Goal: Check status: Check status

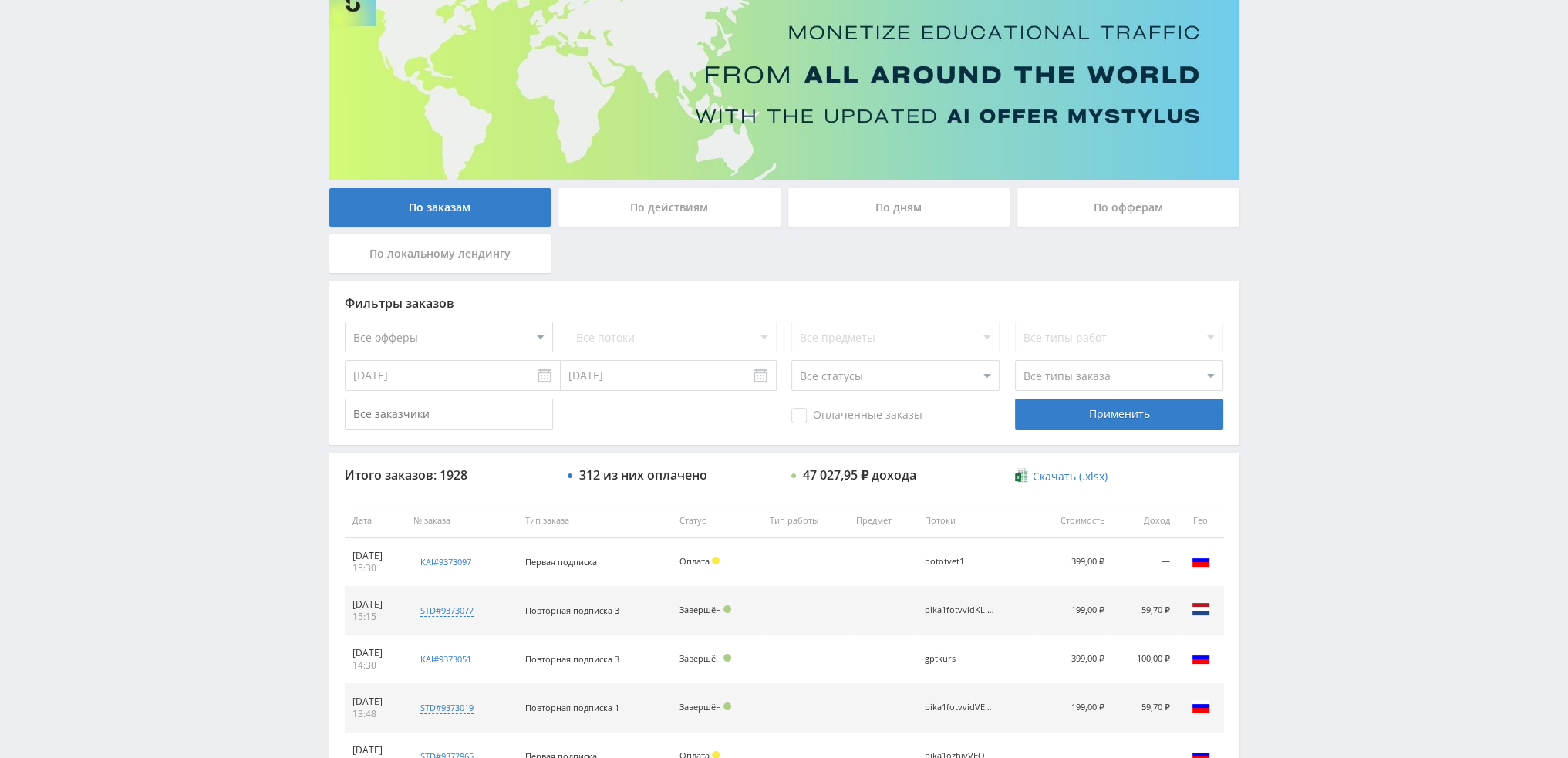
scroll to position [309, 0]
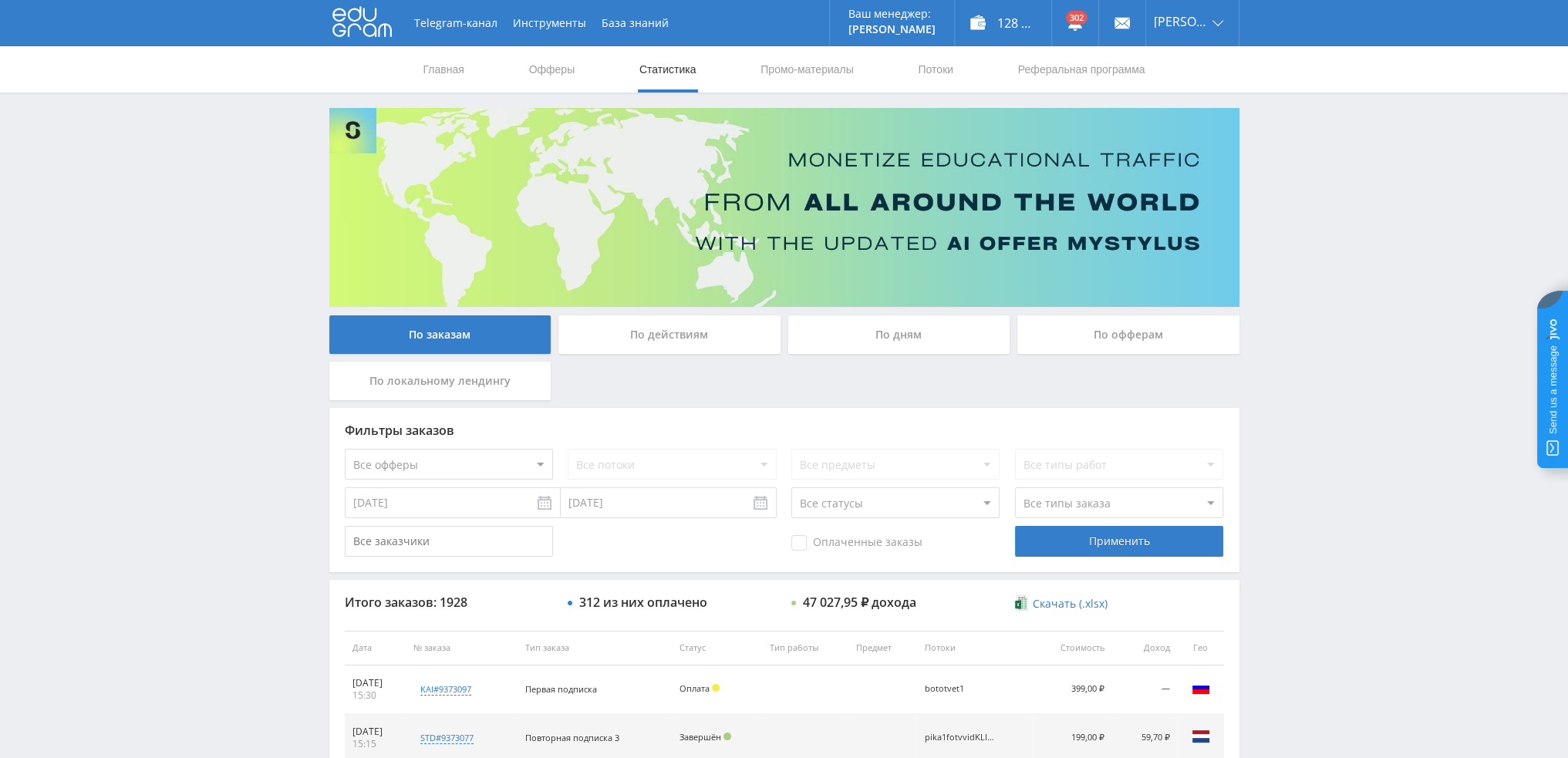
click at [875, 330] on div "По дням" at bounding box center [899, 334] width 222 height 39
click at [0, 0] on input "По дням" at bounding box center [0, 0] width 0 height 0
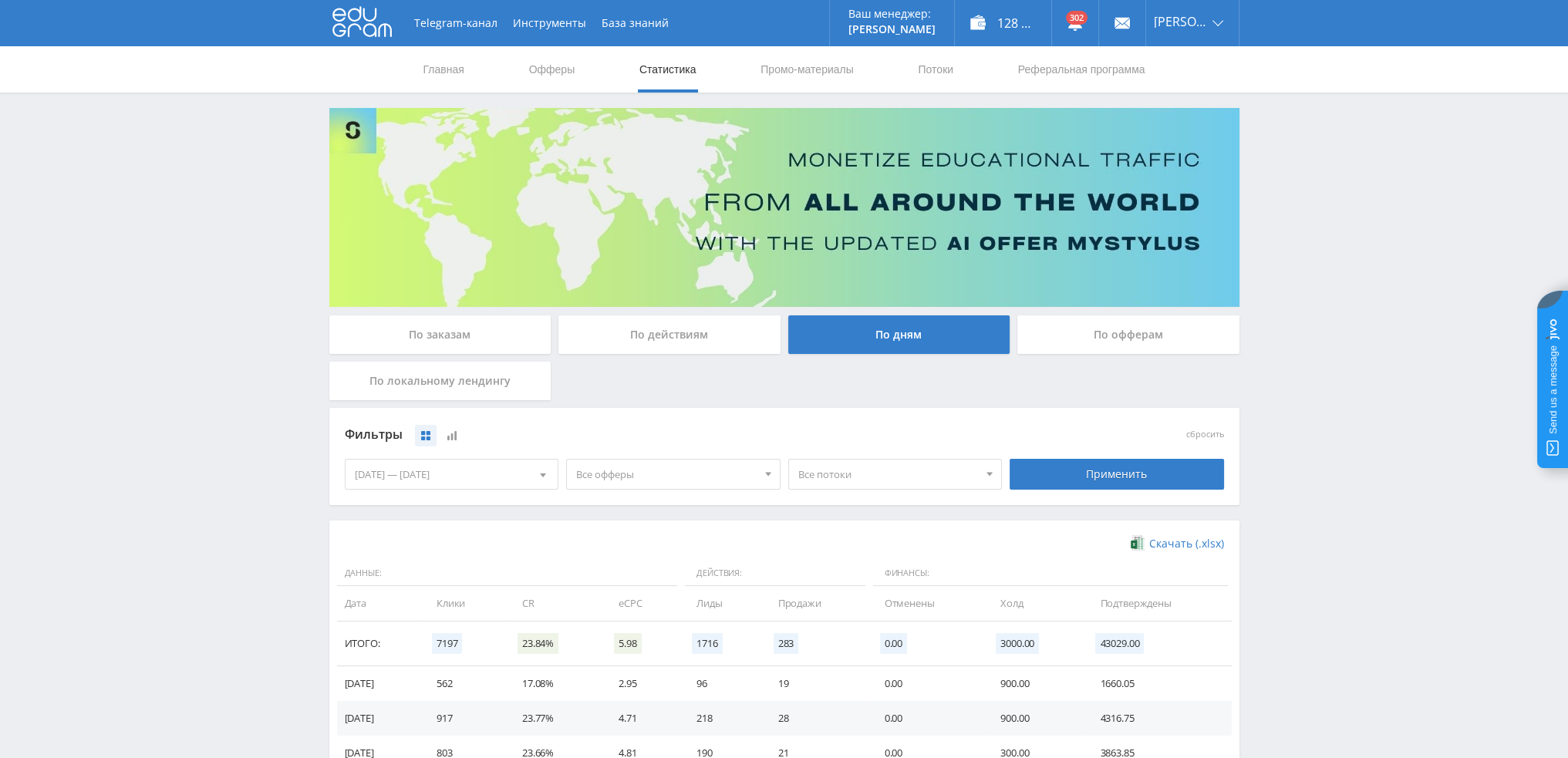
click at [820, 477] on span "Все потоки" at bounding box center [888, 474] width 180 height 29
click at [831, 424] on div "Фильтры" at bounding box center [673, 435] width 658 height 23
click at [664, 471] on span "Все офферы" at bounding box center [666, 474] width 180 height 29
click at [616, 632] on button "Study AI (RevShare)" at bounding box center [673, 636] width 213 height 22
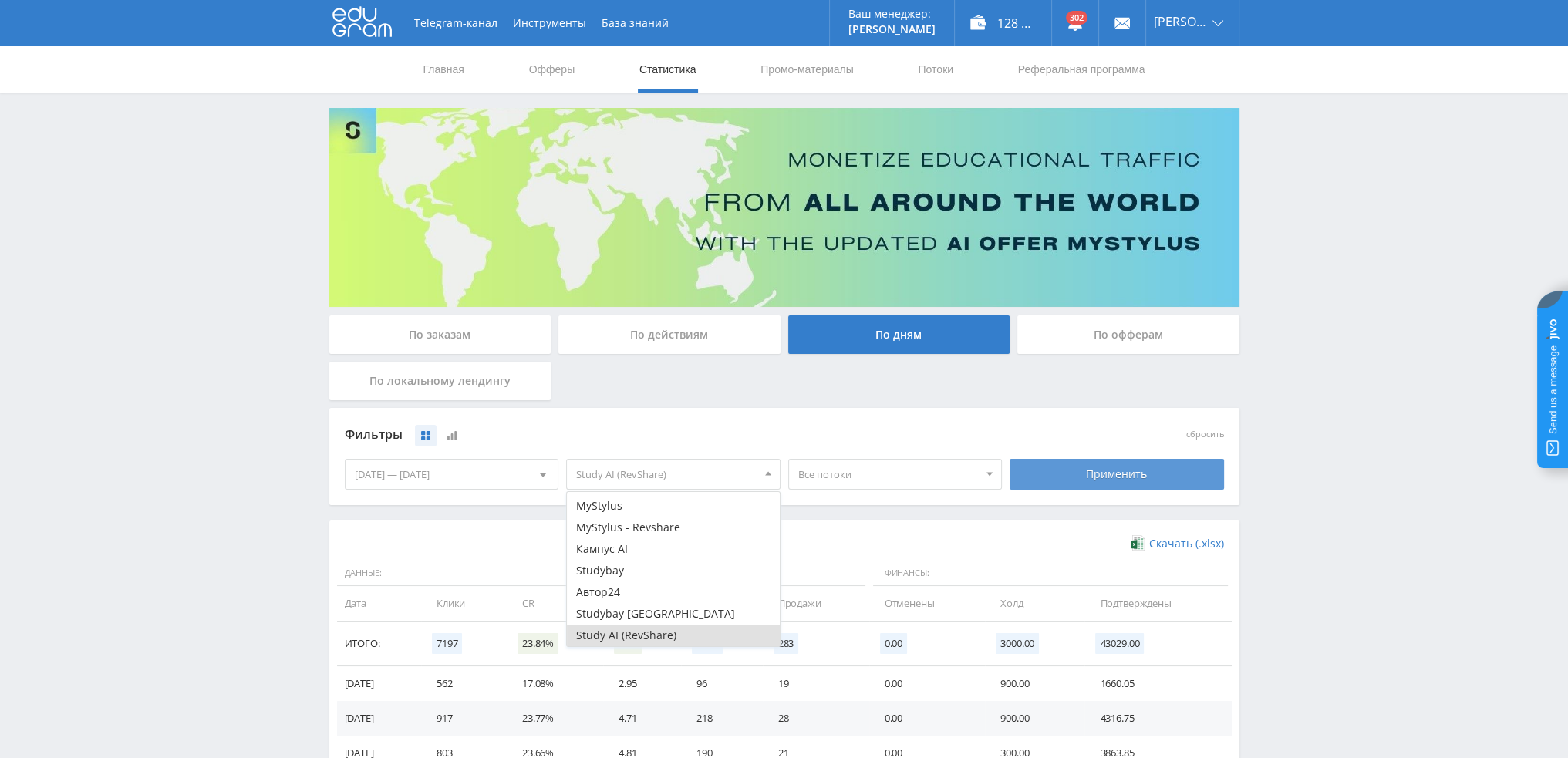
click at [1068, 467] on div "Применить" at bounding box center [1116, 475] width 214 height 31
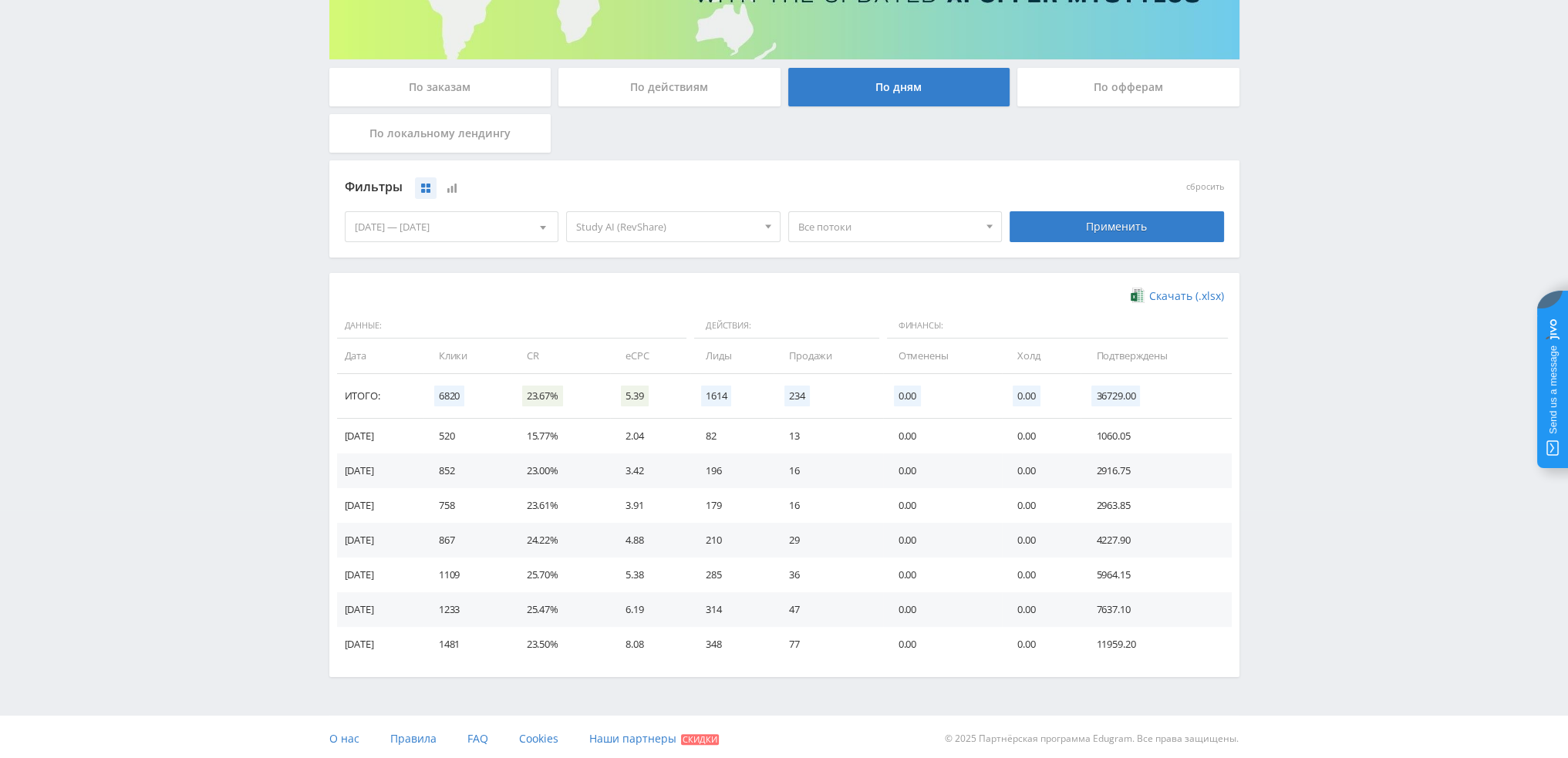
scroll to position [250, 0]
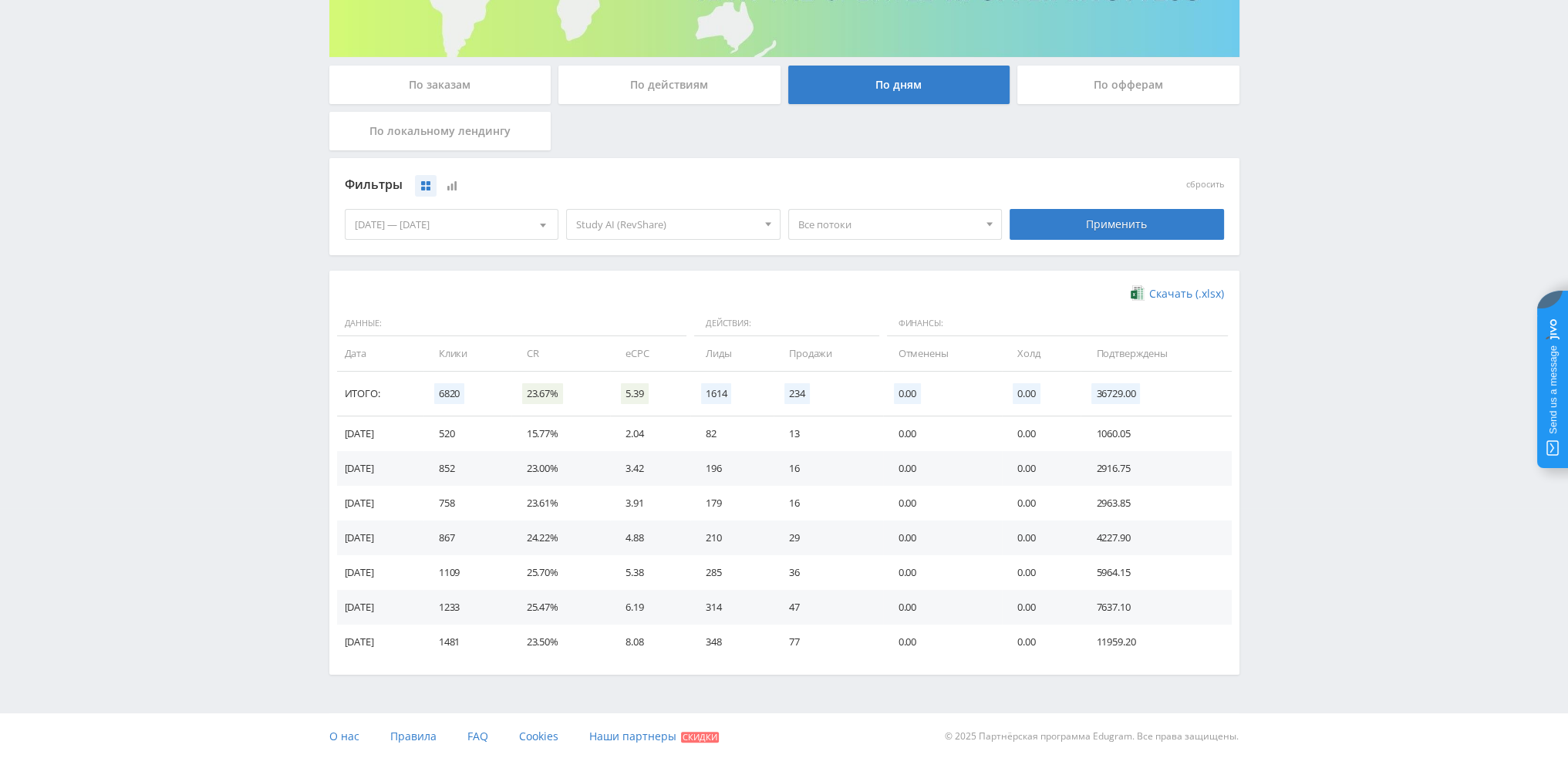
click at [623, 221] on span "Study AI (RevShare)" at bounding box center [666, 224] width 180 height 29
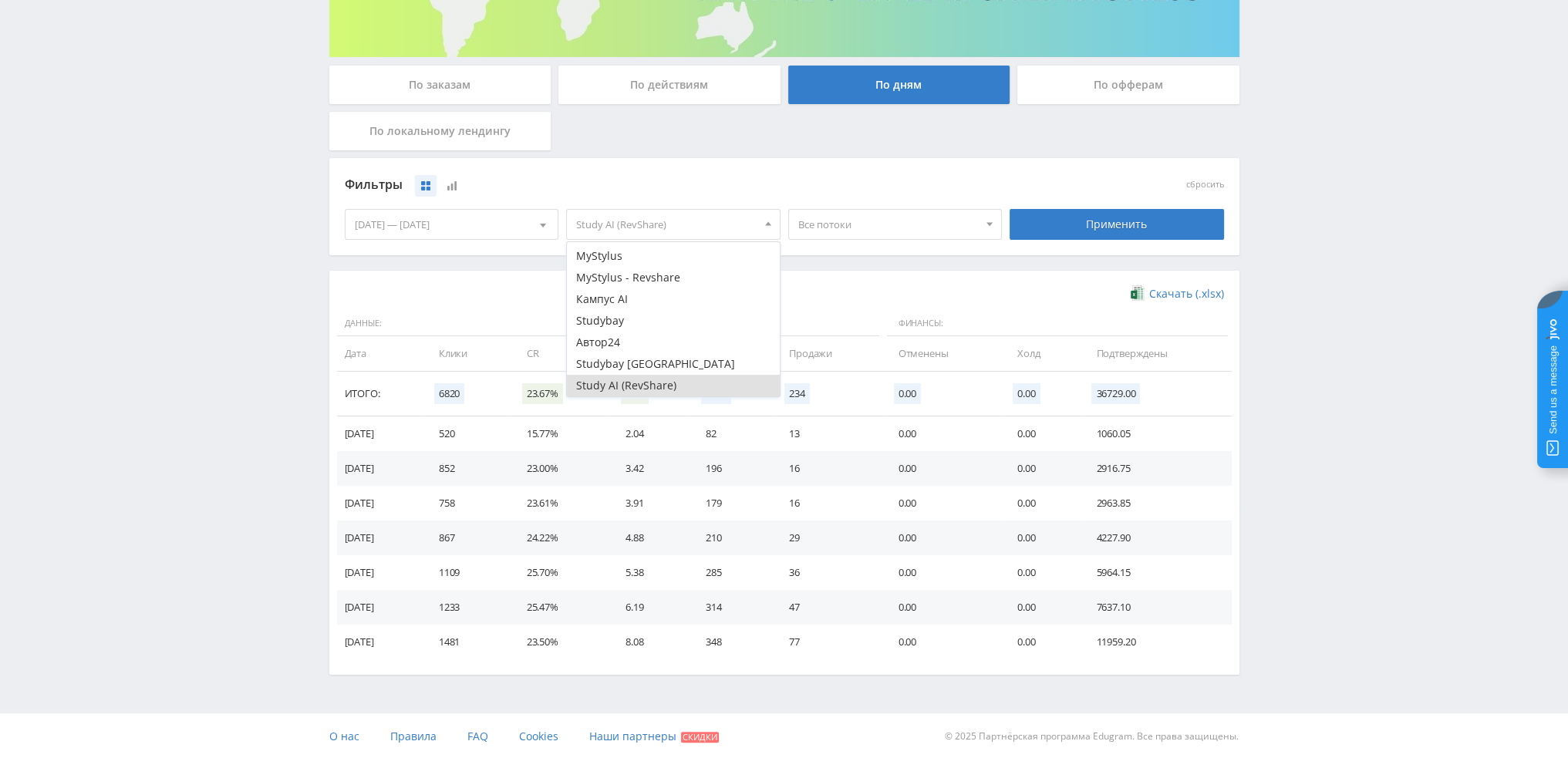
click at [624, 385] on button "Study AI (RevShare)" at bounding box center [673, 386] width 213 height 22
click at [613, 300] on button "Кампус AI" at bounding box center [673, 300] width 213 height 22
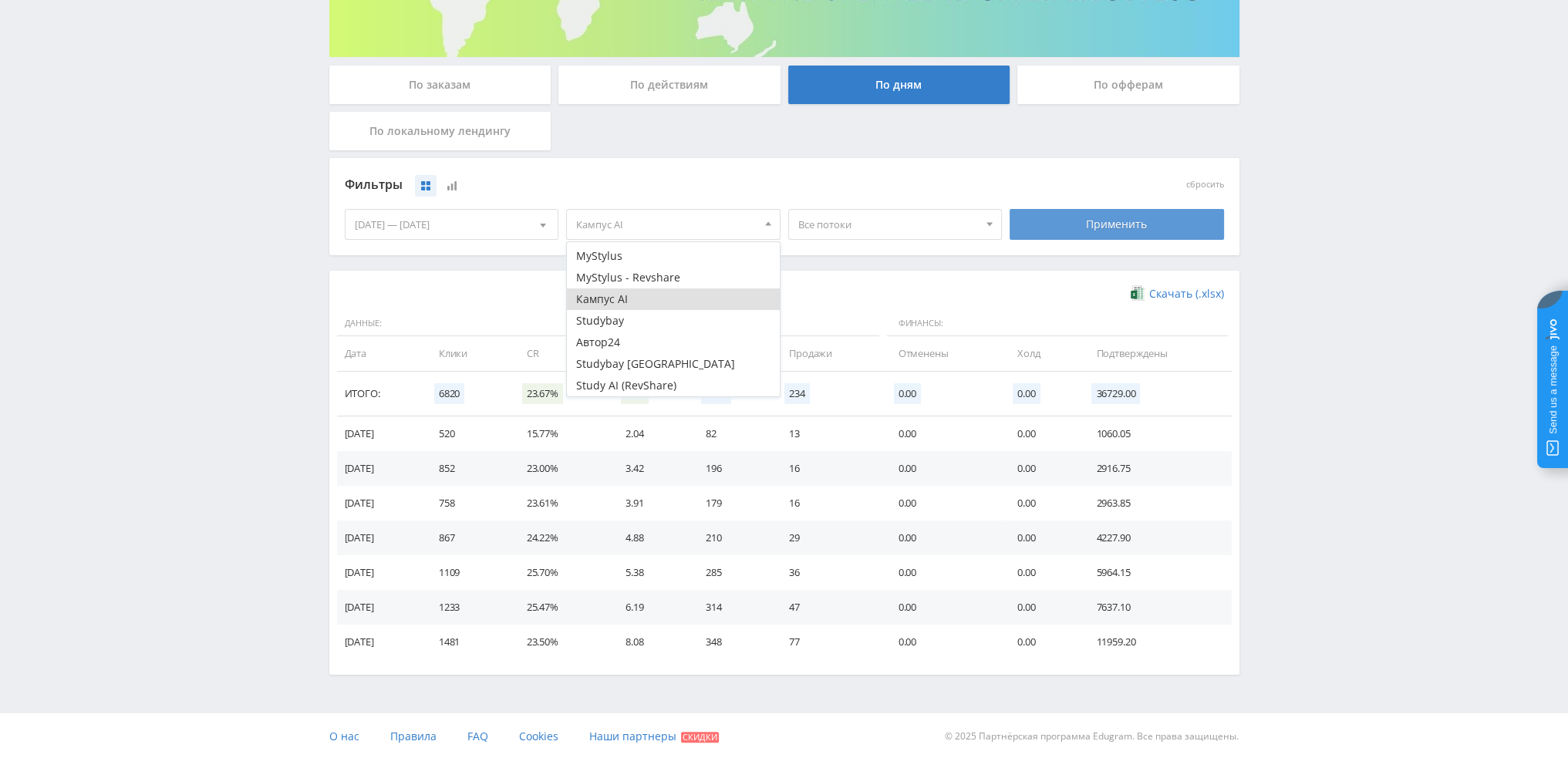
click at [1066, 221] on div "Применить" at bounding box center [1116, 225] width 214 height 31
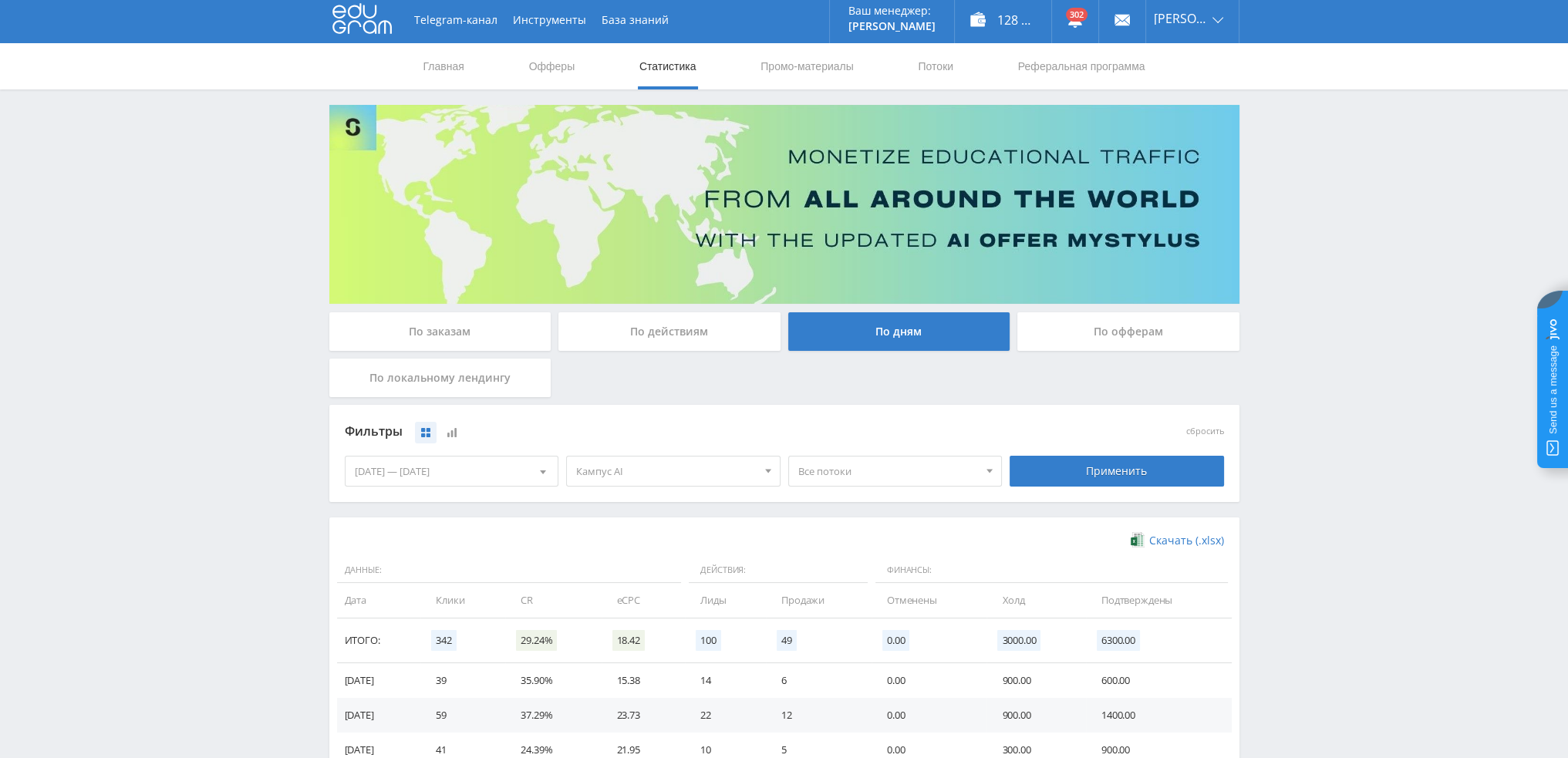
scroll to position [0, 0]
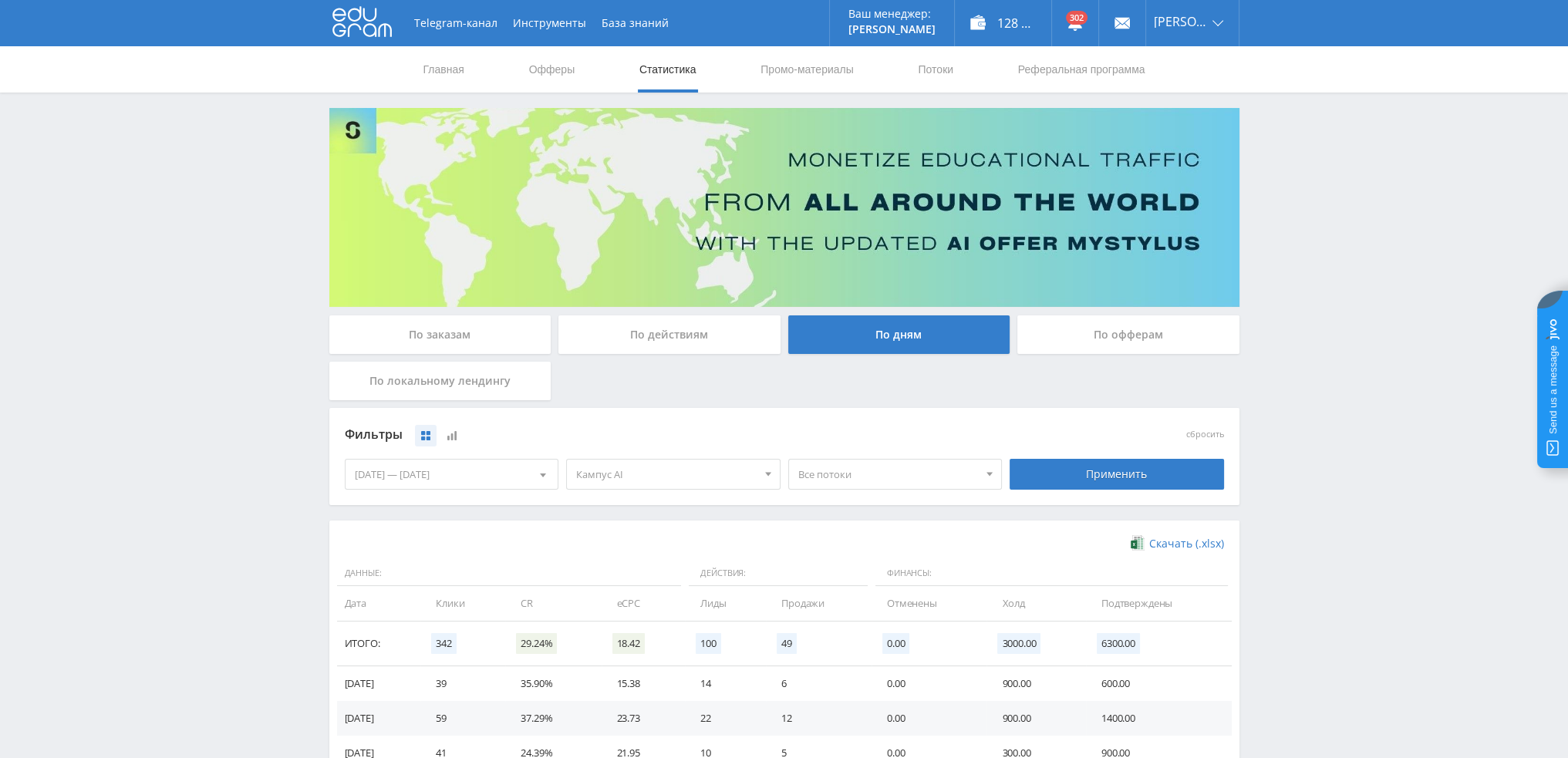
click at [689, 67] on link "Статистика" at bounding box center [667, 69] width 60 height 46
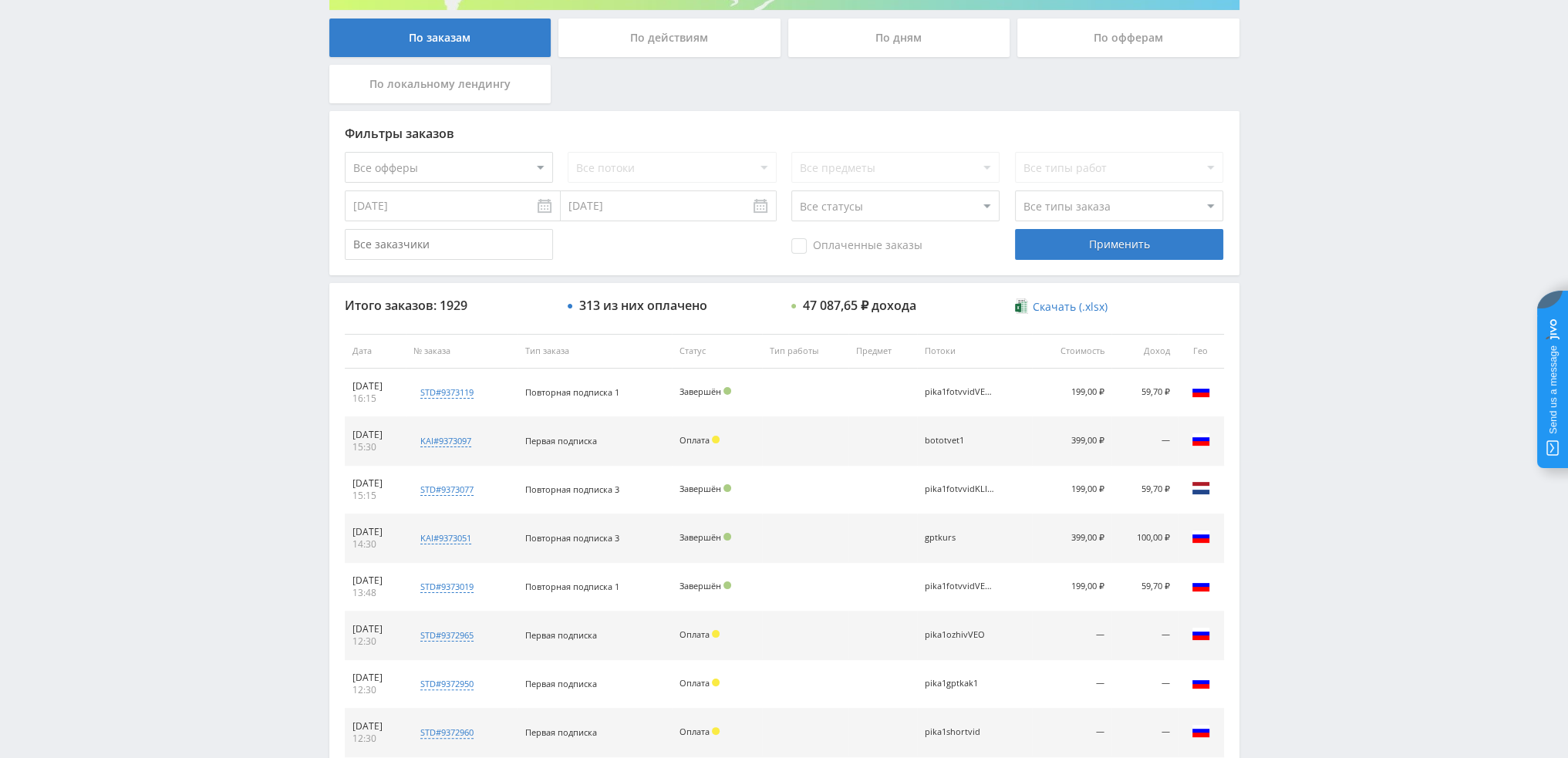
scroll to position [309, 0]
